Goal: Transaction & Acquisition: Purchase product/service

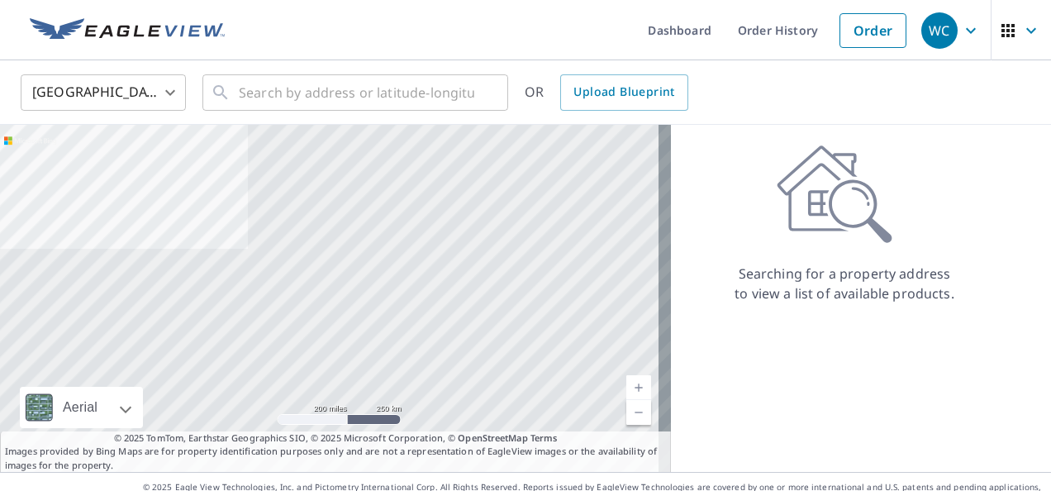
click at [393, 121] on div "United States [GEOGRAPHIC_DATA] ​ ​ OR Upload Blueprint" at bounding box center [525, 92] width 1051 height 64
click at [390, 96] on input "text" at bounding box center [357, 92] width 236 height 46
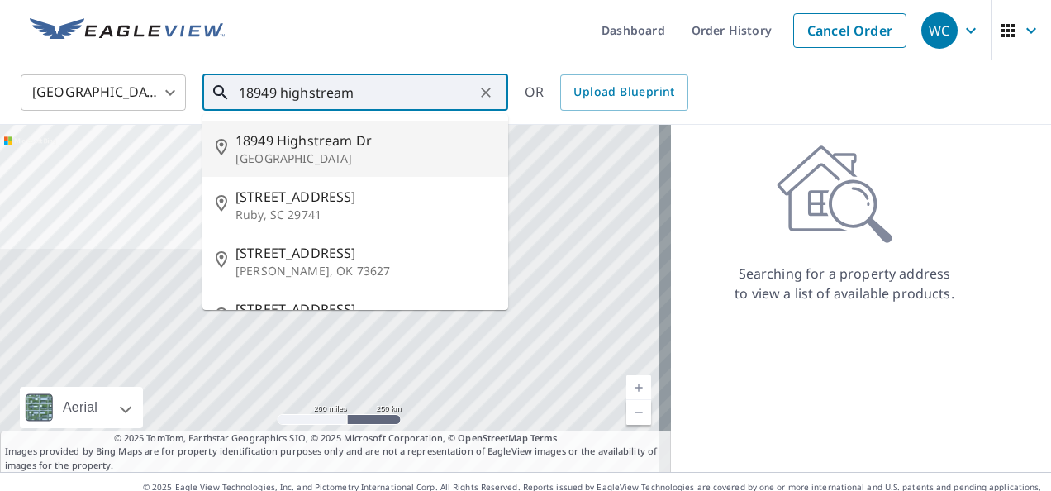
click at [369, 136] on span "18949 Highstream Dr" at bounding box center [365, 141] width 259 height 20
type input "[STREET_ADDRESS][PERSON_NAME]"
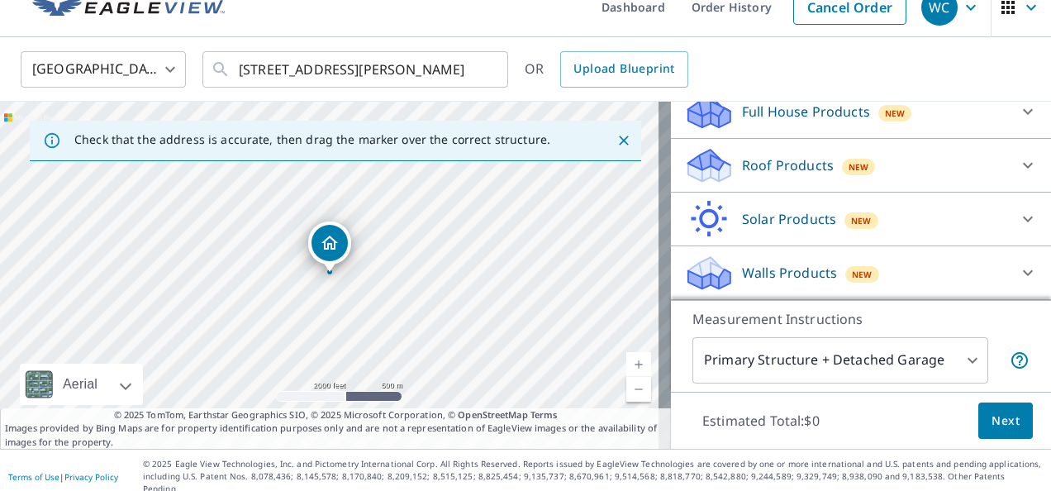
scroll to position [123, 0]
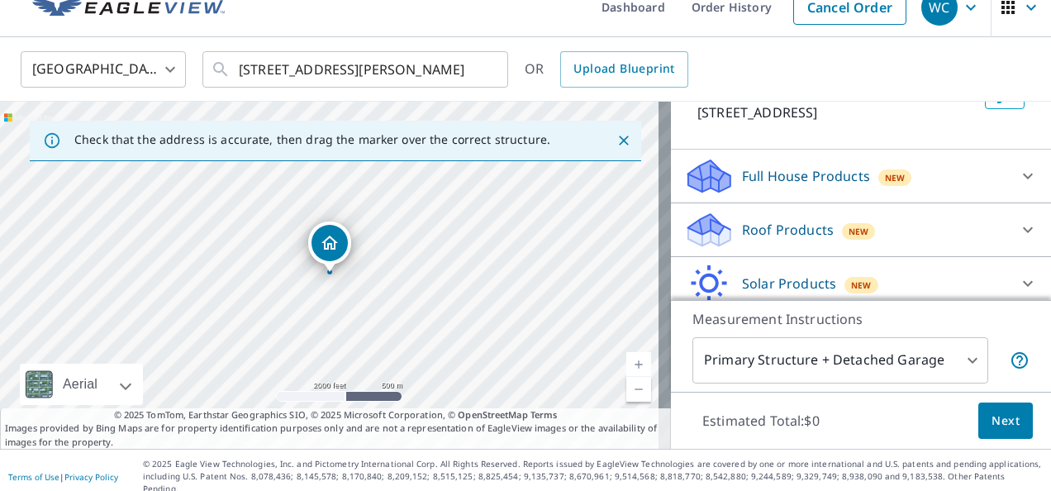
click at [719, 249] on icon at bounding box center [709, 230] width 50 height 39
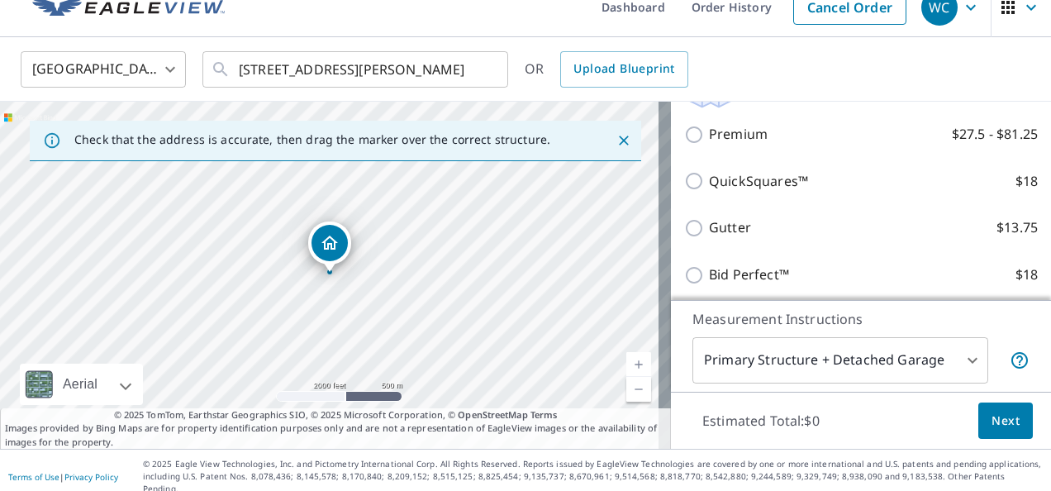
scroll to position [288, 0]
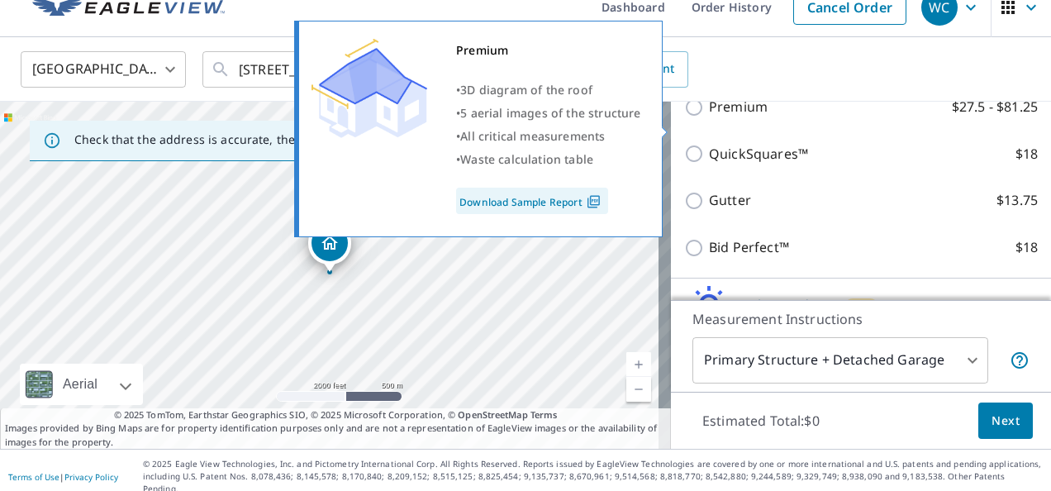
click at [730, 117] on p "Premium" at bounding box center [738, 107] width 59 height 21
click at [709, 117] on input "Premium $27.5 - $81.25" at bounding box center [696, 108] width 25 height 20
checkbox input "true"
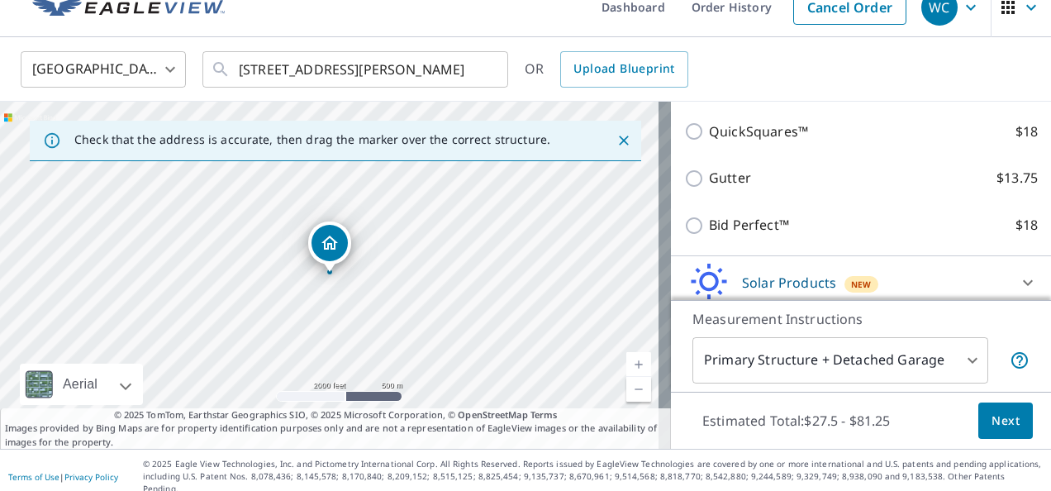
scroll to position [454, 0]
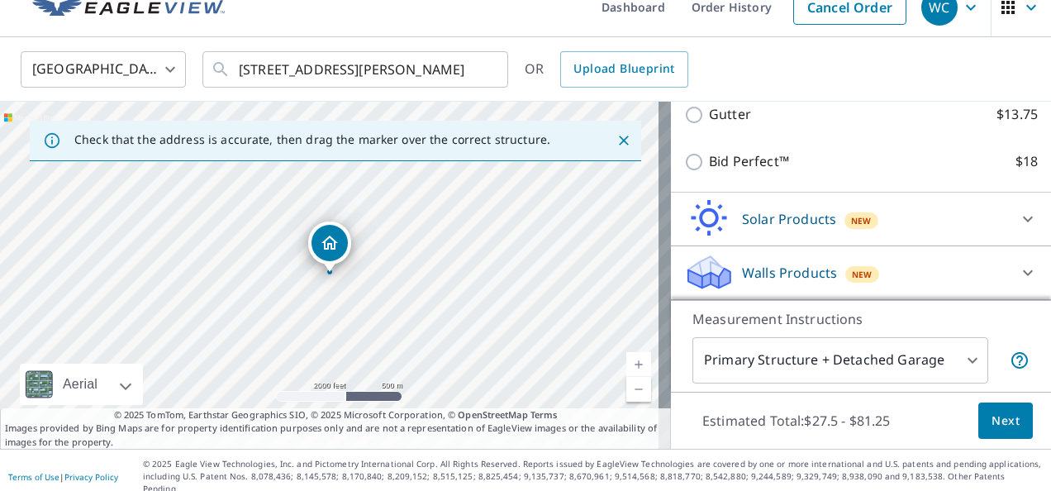
click at [994, 407] on button "Next" at bounding box center [1005, 420] width 55 height 37
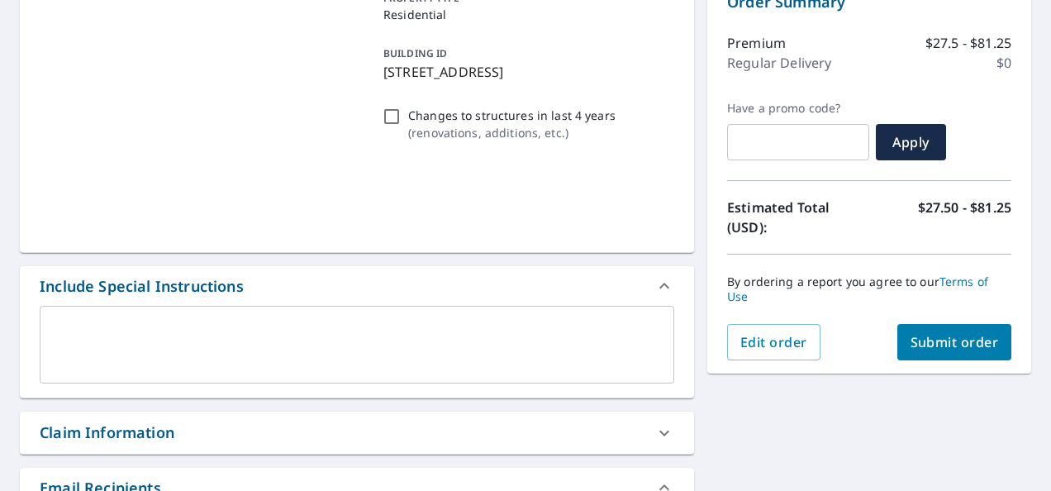
scroll to position [271, 0]
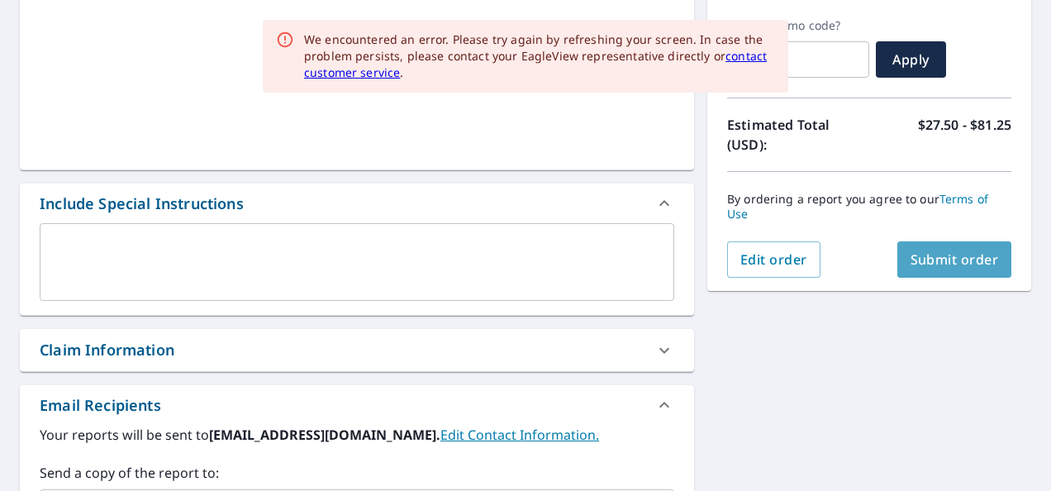
click at [929, 262] on span "Submit order" at bounding box center [955, 259] width 88 height 18
